Goal: Find specific page/section: Find specific page/section

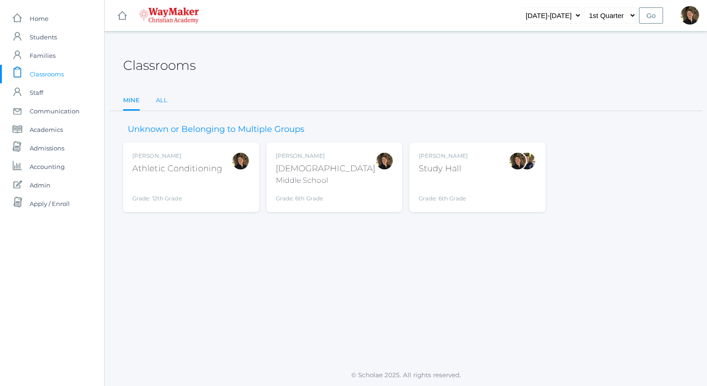
click at [161, 101] on link "All" at bounding box center [162, 100] width 12 height 18
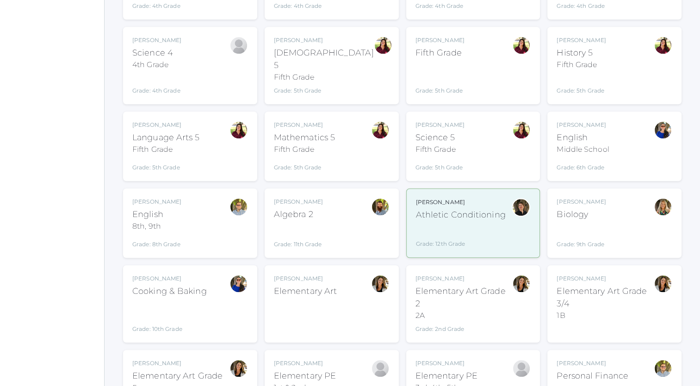
scroll to position [608, 0]
click at [341, 274] on div "[PERSON_NAME][GEOGRAPHIC_DATA] ELEMART" at bounding box center [332, 303] width 116 height 59
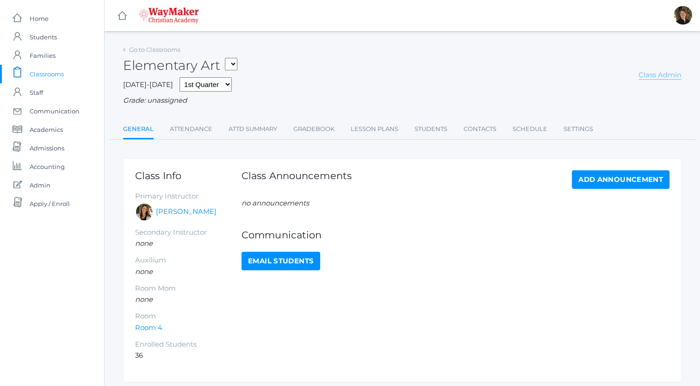
click at [652, 74] on link "Class Admin" at bounding box center [659, 74] width 43 height 9
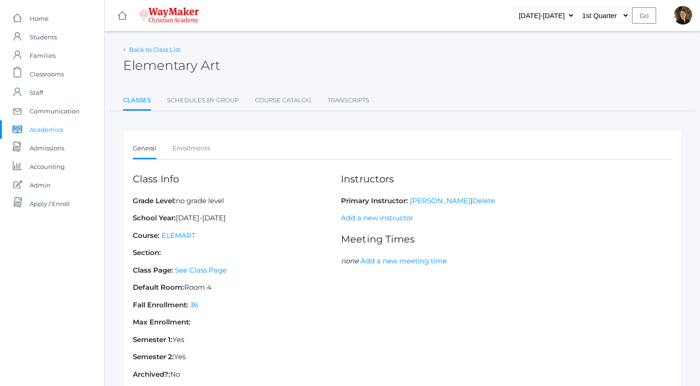
click at [144, 50] on link "Back to Class List" at bounding box center [154, 49] width 51 height 7
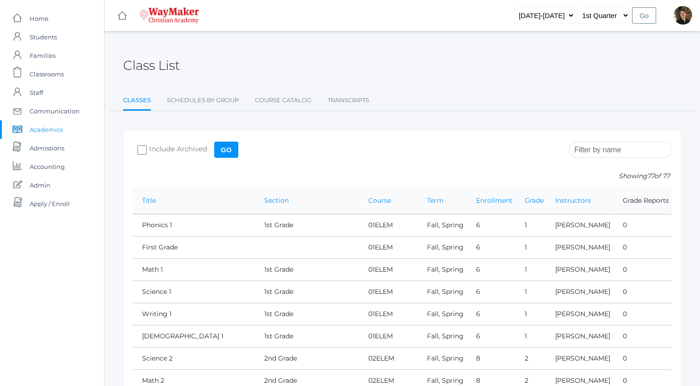
click at [601, 151] on input "search" at bounding box center [620, 149] width 103 height 16
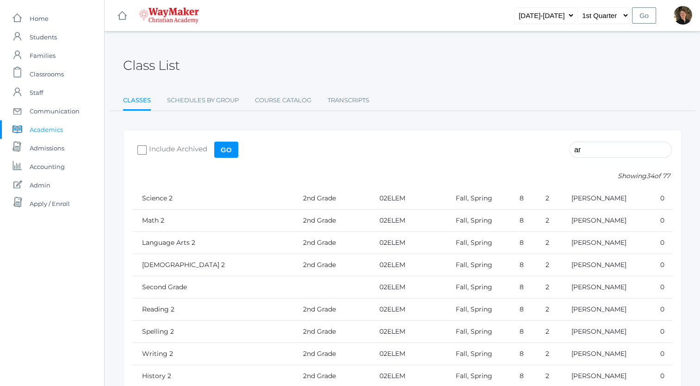
type input "a"
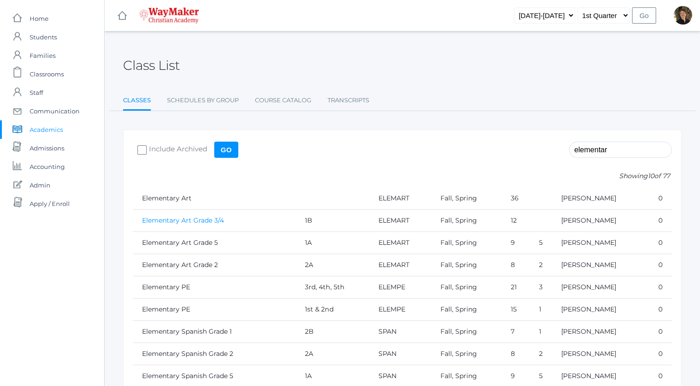
type input "elementar"
click at [197, 218] on link "Elementary Art Grade 3/4" at bounding box center [183, 220] width 82 height 8
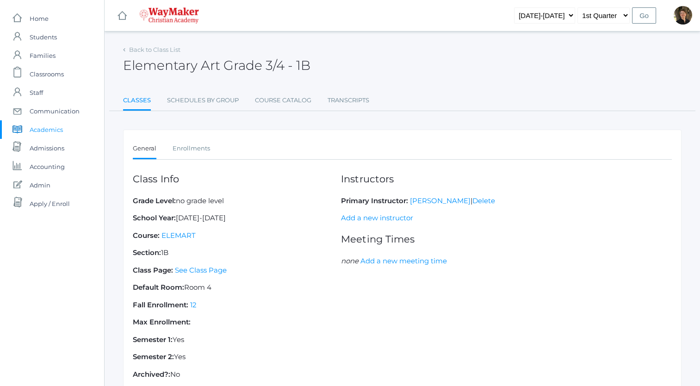
scroll to position [67, 0]
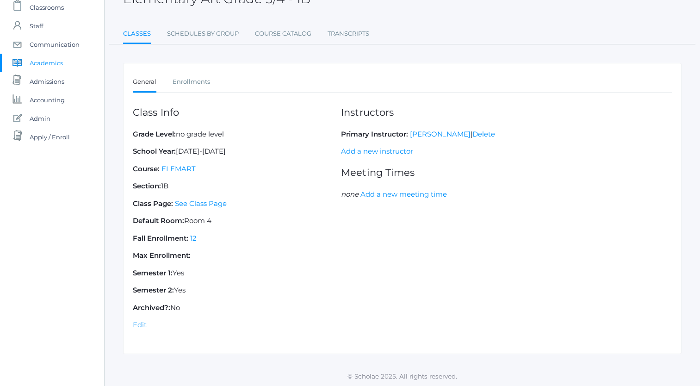
click at [137, 324] on link "Edit" at bounding box center [140, 324] width 14 height 9
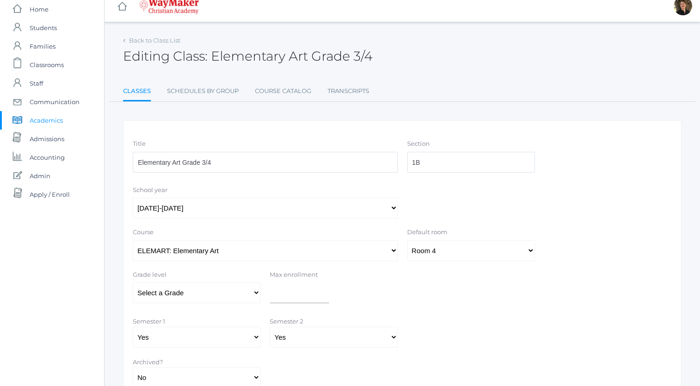
scroll to position [9, 0]
click at [160, 40] on link "Back to Class List" at bounding box center [154, 40] width 51 height 7
